Goal: Information Seeking & Learning: Check status

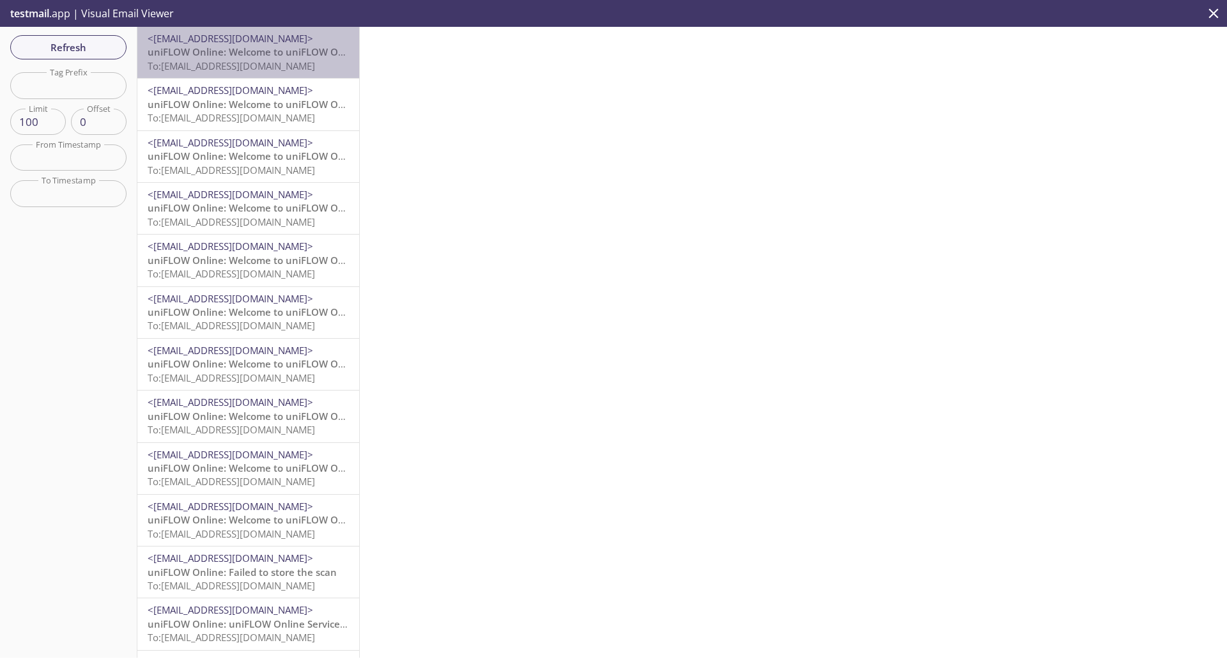
click at [268, 67] on span "To: [EMAIL_ADDRESS][DOMAIN_NAME]" at bounding box center [231, 65] width 167 height 13
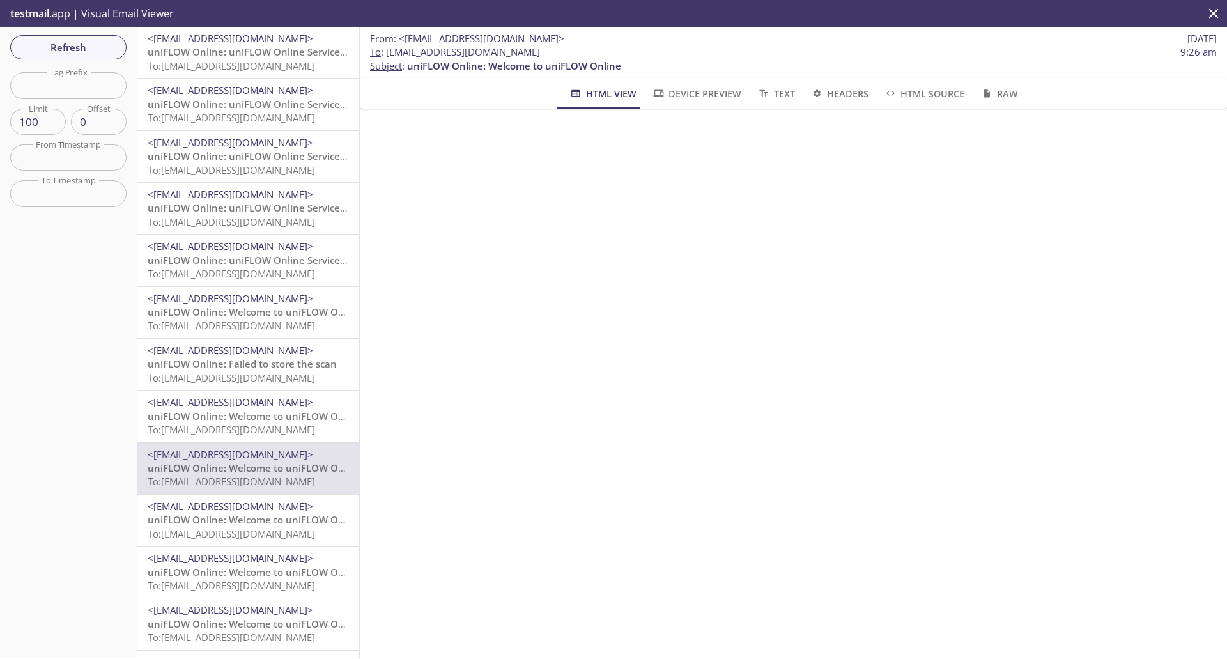
click at [245, 36] on span "<noreply@l1dn20250826092724503.beta.uniflowonline.com>" at bounding box center [231, 38] width 166 height 13
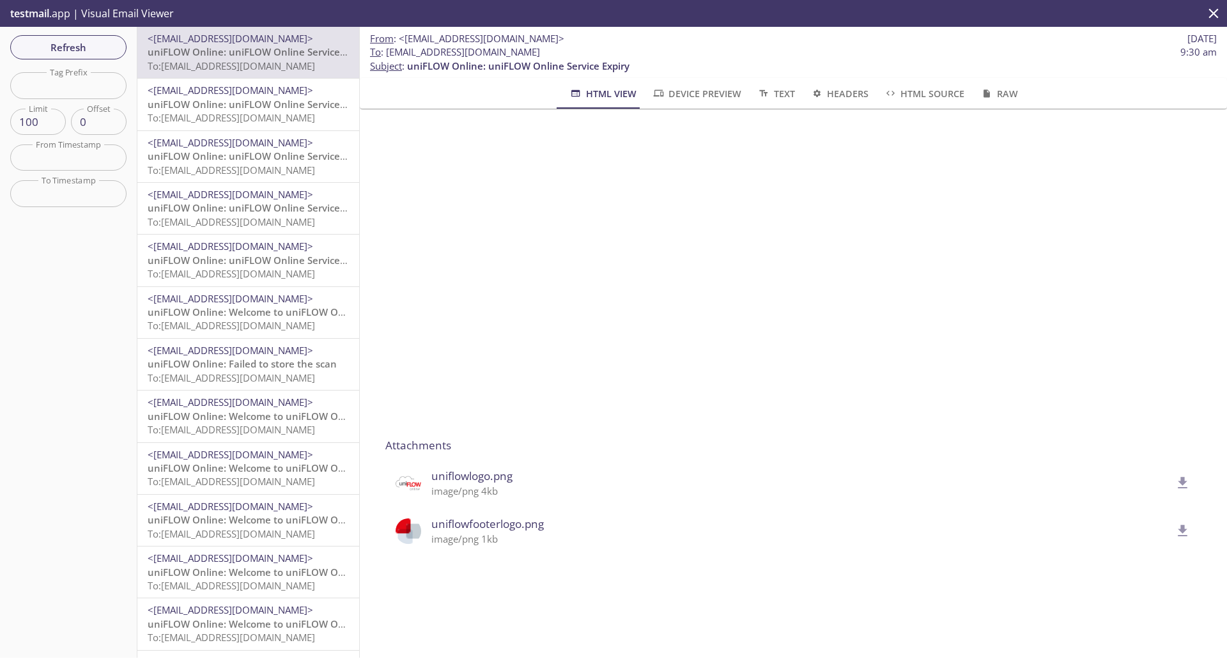
click at [234, 362] on span "uniFLOW Online: Failed to store the scan" at bounding box center [242, 363] width 189 height 13
